Goal: Task Accomplishment & Management: Use online tool/utility

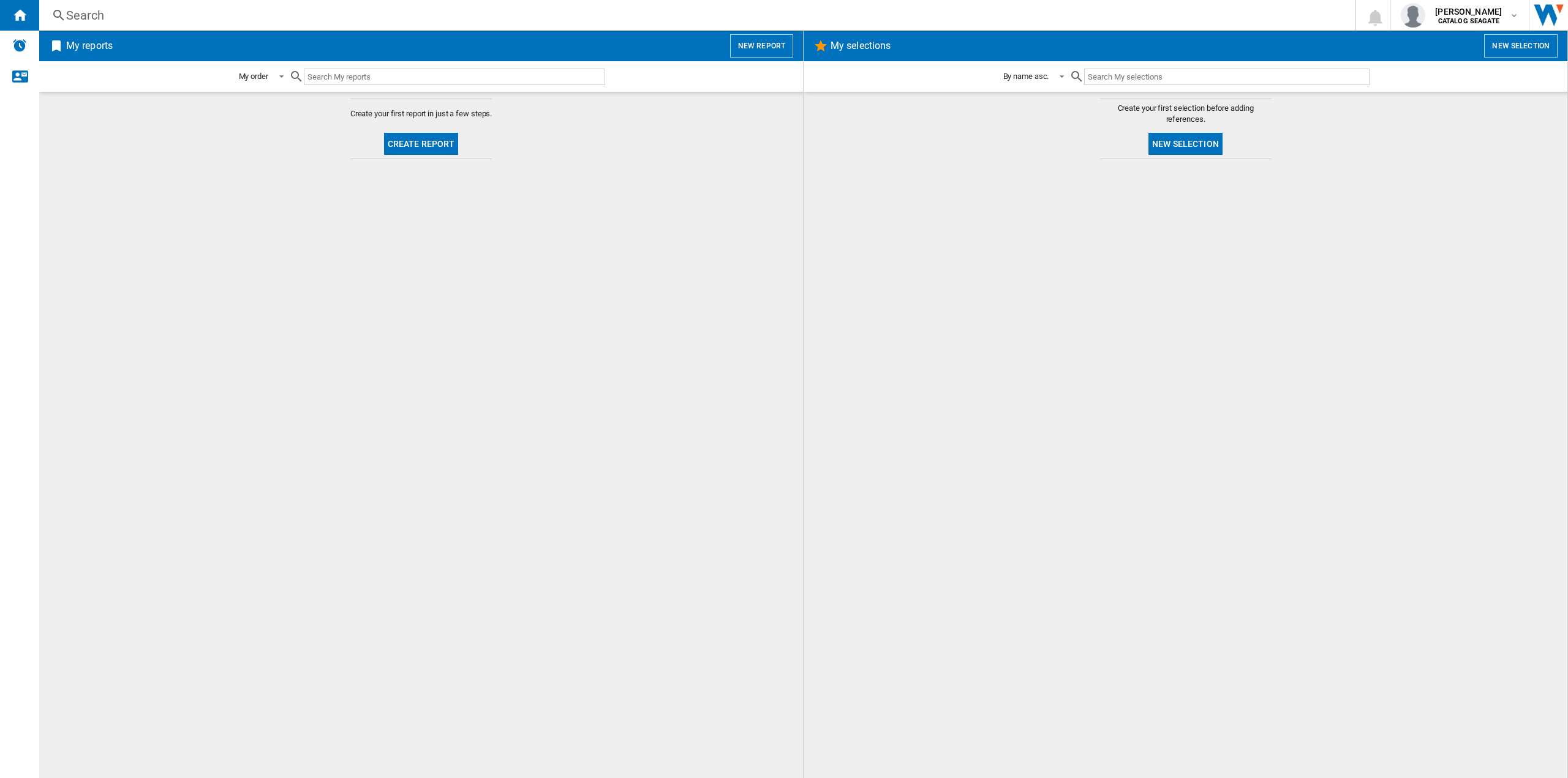
click at [761, 52] on button "New report" at bounding box center [761, 45] width 63 height 23
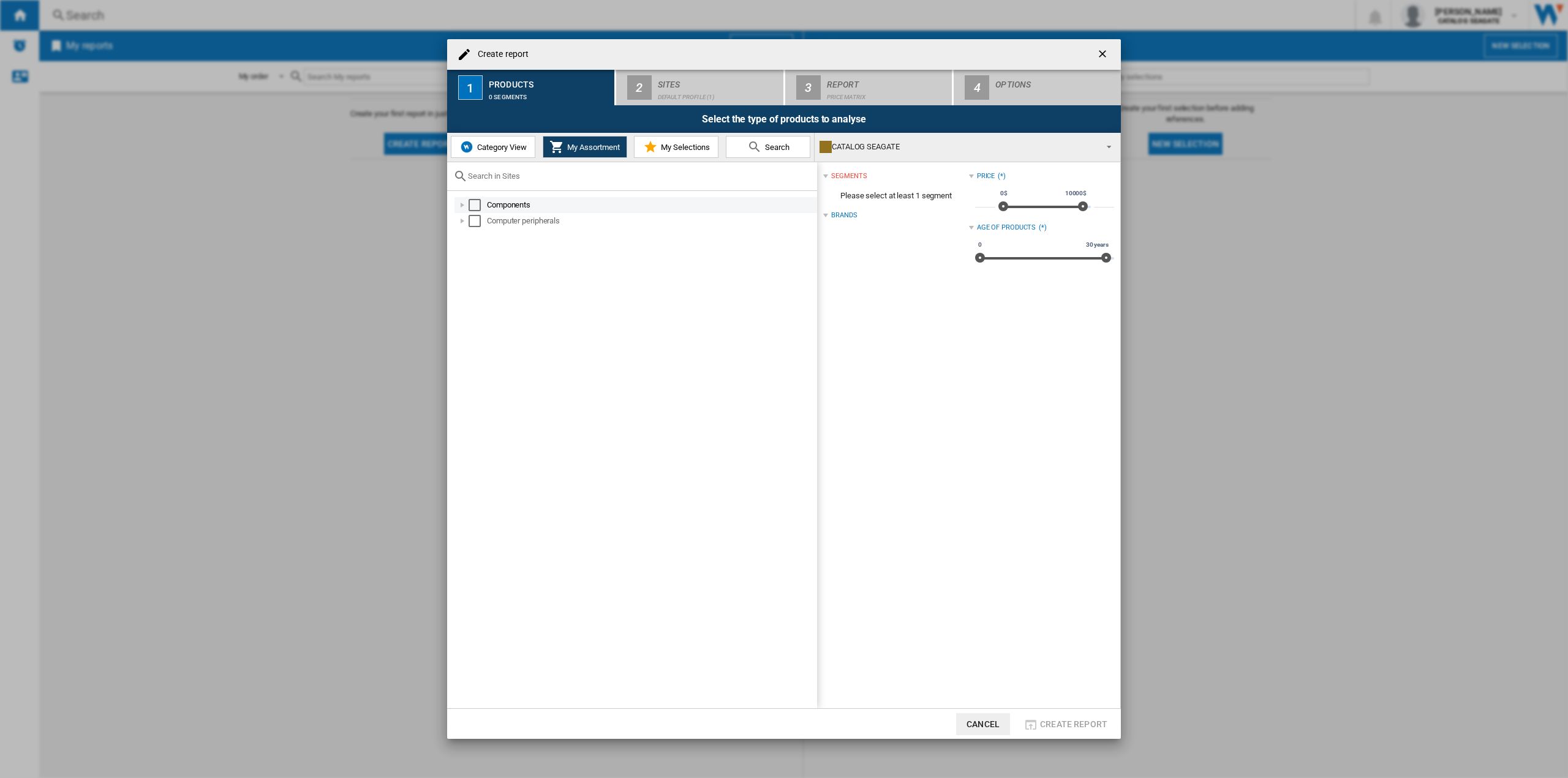
click at [461, 207] on div at bounding box center [461, 205] width 12 height 12
click at [483, 232] on div "Select" at bounding box center [487, 236] width 12 height 12
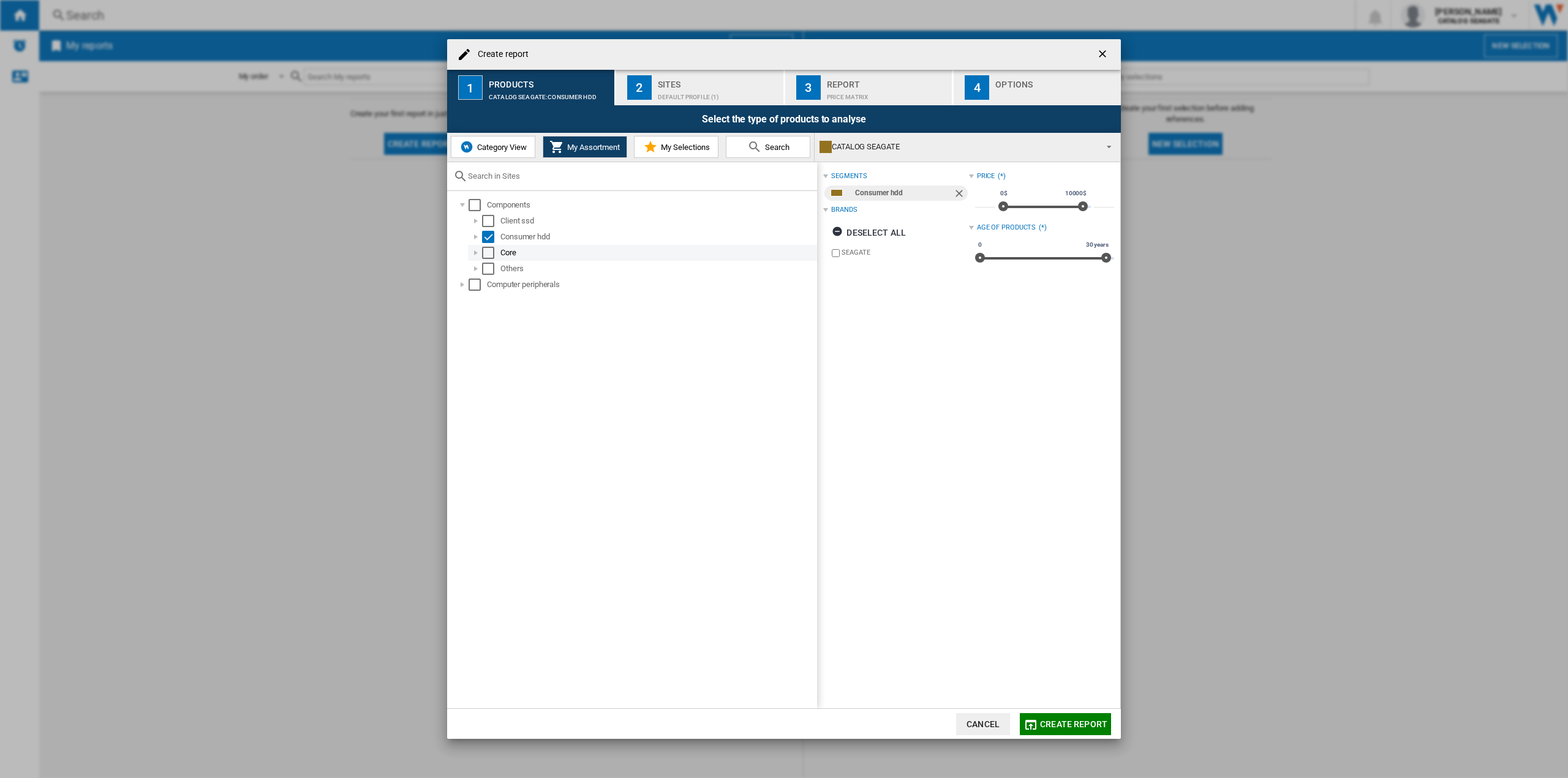
click at [477, 257] on div at bounding box center [475, 253] width 12 height 12
click at [493, 272] on div at bounding box center [489, 268] width 12 height 12
click at [478, 256] on div at bounding box center [475, 253] width 12 height 12
click at [489, 234] on div "Select" at bounding box center [487, 236] width 12 height 12
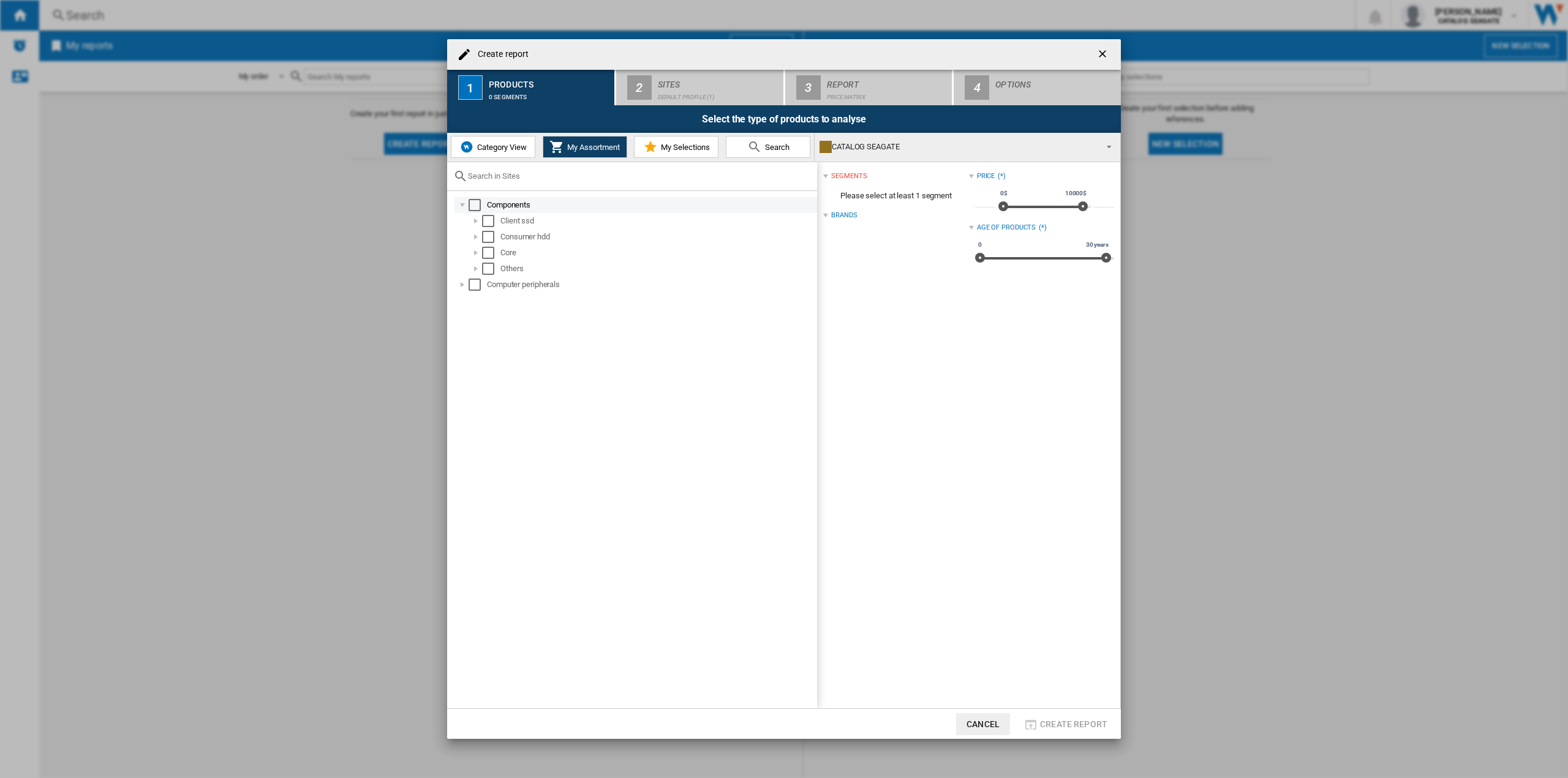
click at [474, 206] on div "Select" at bounding box center [474, 205] width 12 height 12
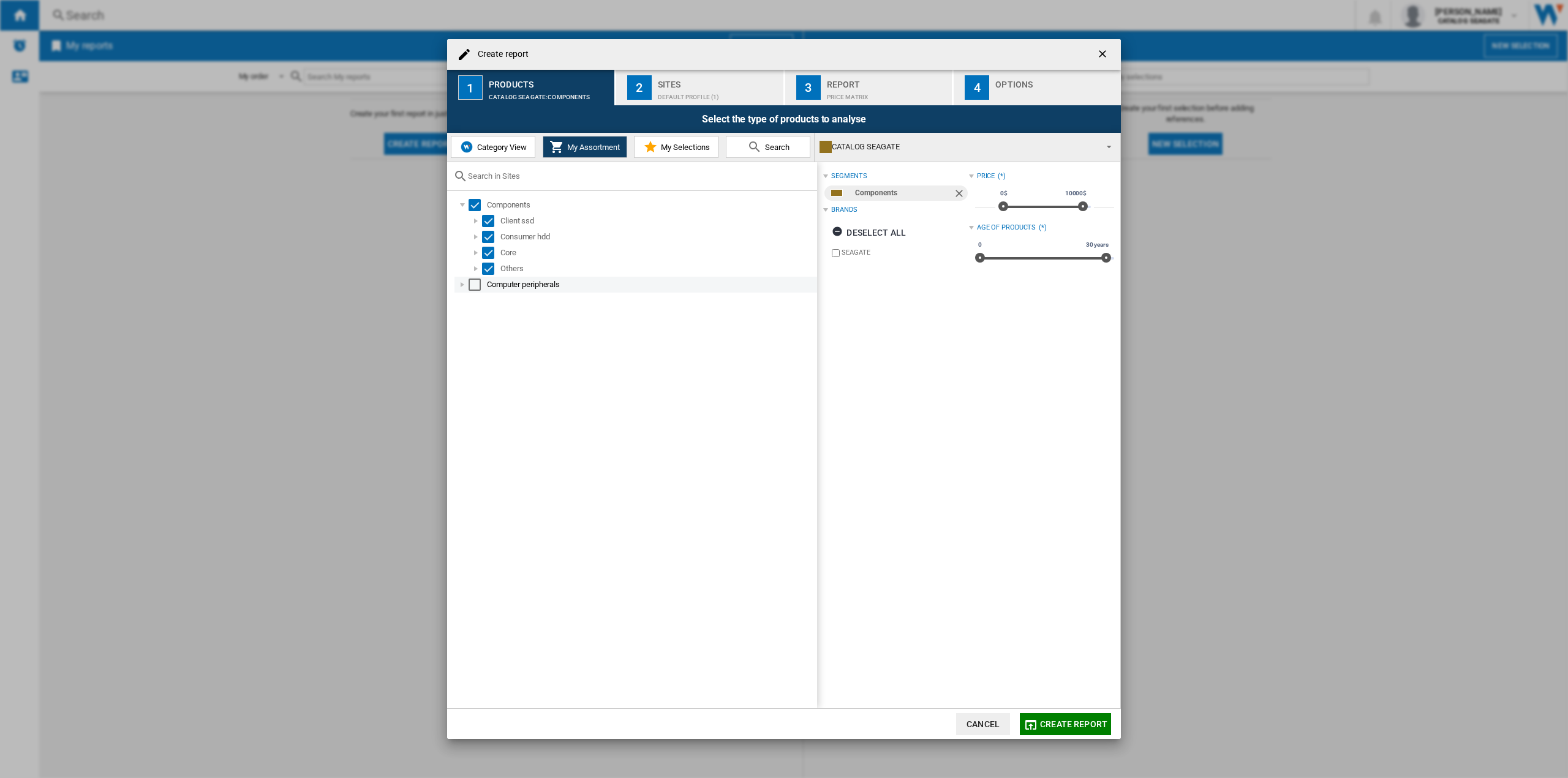
click at [474, 288] on div "Select" at bounding box center [474, 284] width 12 height 12
click at [684, 87] on div "Default profile (1)" at bounding box center [718, 94] width 120 height 13
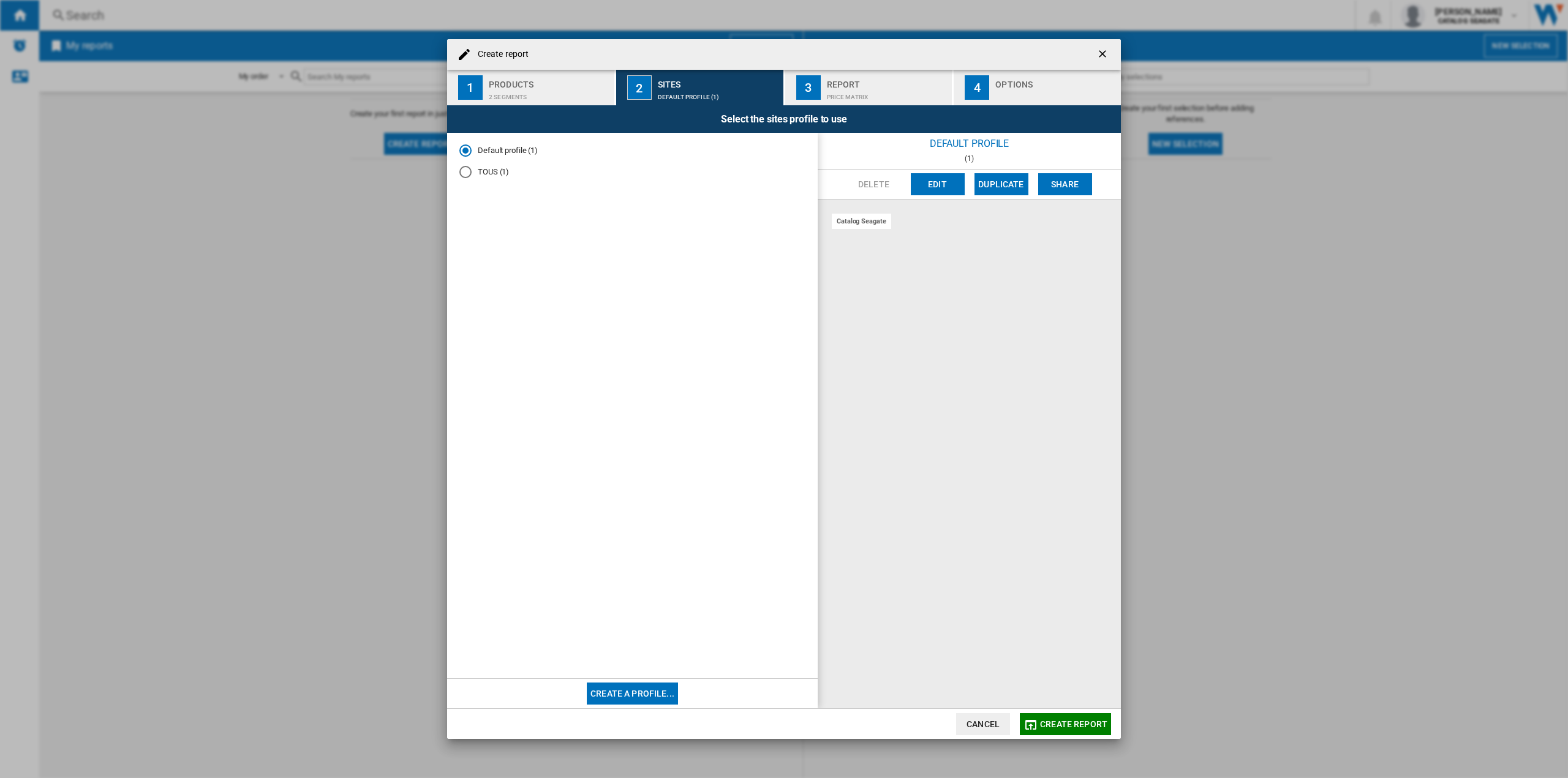
click at [489, 174] on md-radio-button "TOUS (1)" at bounding box center [632, 172] width 346 height 12
click at [490, 152] on md-radio-button "Default profile (1)" at bounding box center [632, 151] width 346 height 12
